Goal: Obtain resource: Obtain resource

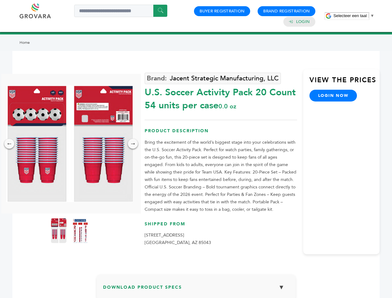
click at [354, 16] on span "Selecteer een taal" at bounding box center [349, 15] width 33 height 5
click at [70, 144] on img at bounding box center [69, 143] width 127 height 117
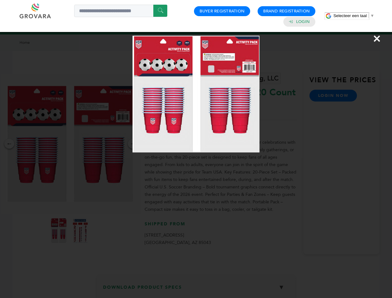
click at [9, 144] on div "×" at bounding box center [196, 149] width 392 height 298
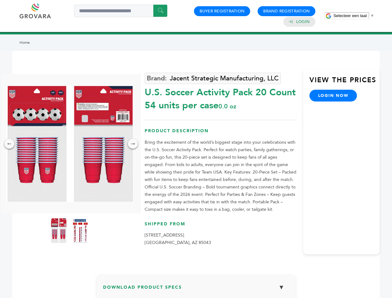
click at [133, 144] on div "→" at bounding box center [133, 144] width 10 height 10
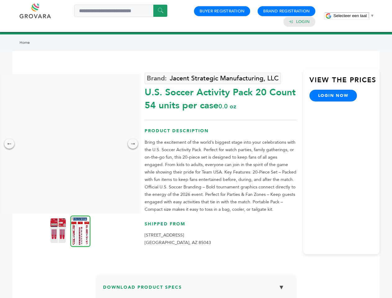
click at [59, 231] on img at bounding box center [58, 230] width 16 height 25
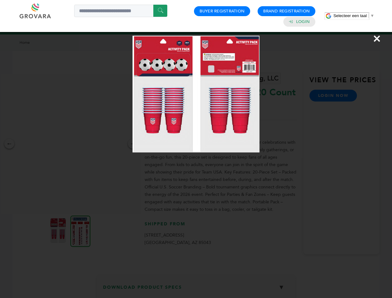
click at [80, 231] on div "×" at bounding box center [196, 149] width 392 height 298
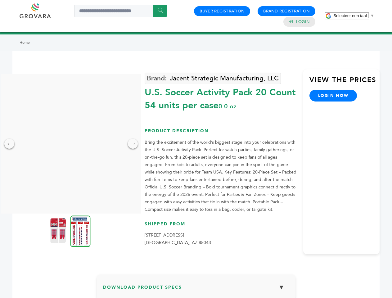
click at [196, 289] on h3 "Download Product Specs ▼" at bounding box center [196, 290] width 186 height 18
